Goal: Information Seeking & Learning: Learn about a topic

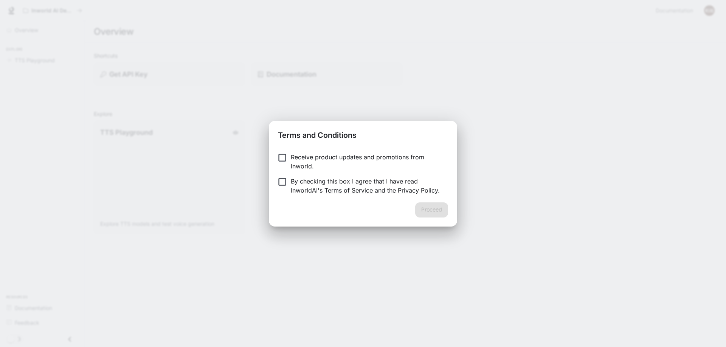
click at [322, 159] on p "Receive product updates and promotions from Inworld." at bounding box center [366, 162] width 151 height 18
click at [295, 184] on p "By checking this box I agree that I have read InworldAI's Terms of Service and …" at bounding box center [366, 186] width 151 height 18
click at [441, 207] on button "Proceed" at bounding box center [431, 210] width 33 height 15
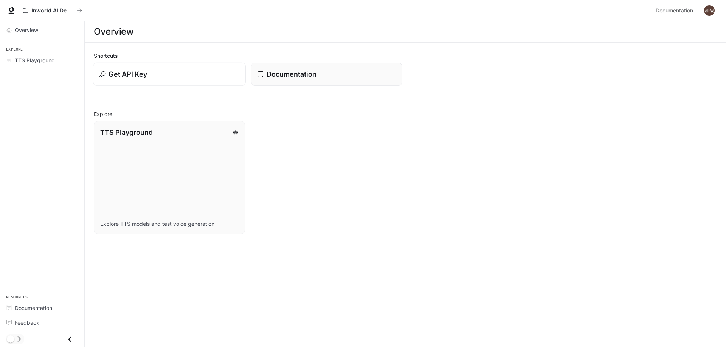
click at [170, 79] on div "Get API Key" at bounding box center [169, 74] width 140 height 10
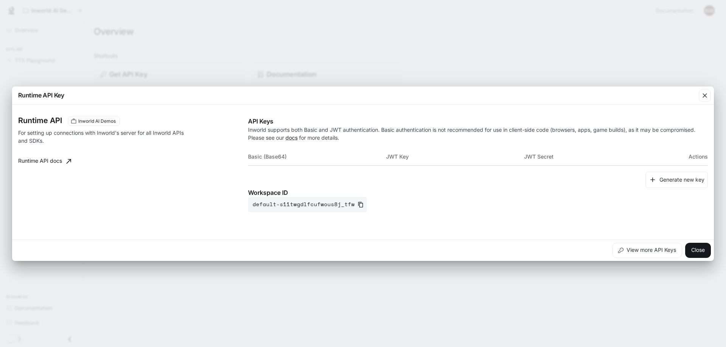
click at [189, 81] on div "Runtime API Key Runtime API Inworld AI Demos For setting up connections with In…" at bounding box center [363, 173] width 726 height 347
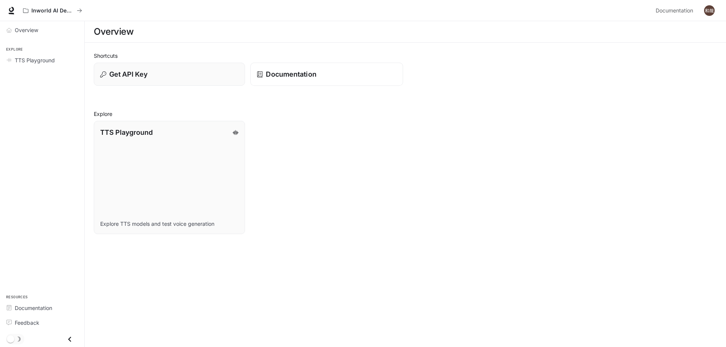
click at [273, 73] on p "Documentation" at bounding box center [291, 74] width 50 height 10
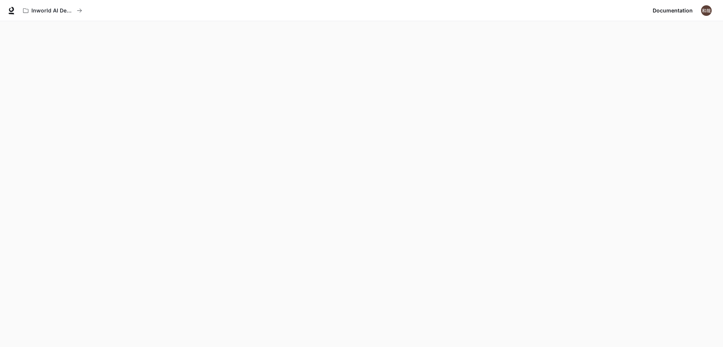
click at [708, 10] on img "button" at bounding box center [706, 10] width 11 height 11
click at [535, 202] on div at bounding box center [363, 173] width 726 height 347
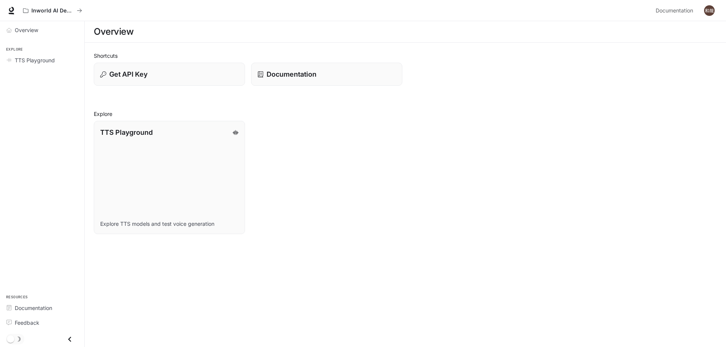
click at [68, 338] on icon "Close drawer" at bounding box center [70, 340] width 10 height 10
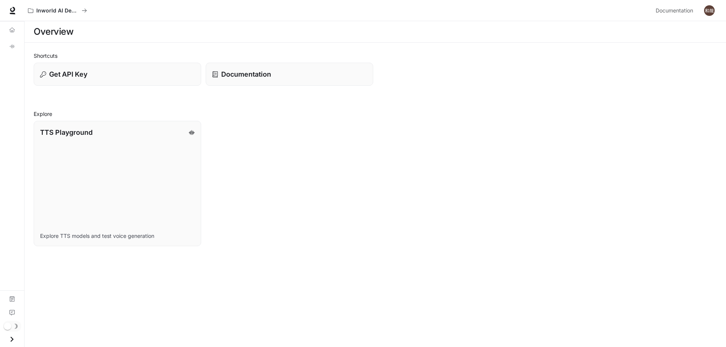
click at [12, 340] on icon "Open drawer" at bounding box center [12, 339] width 3 height 5
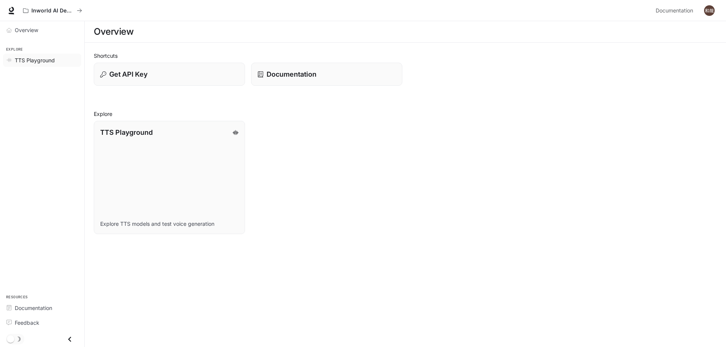
click at [49, 63] on span "TTS Playground" at bounding box center [35, 60] width 40 height 8
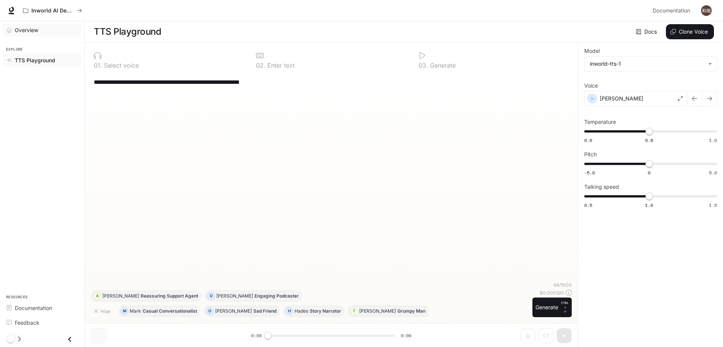
click at [33, 33] on span "Overview" at bounding box center [26, 30] width 23 height 8
